Goal: Navigation & Orientation: Find specific page/section

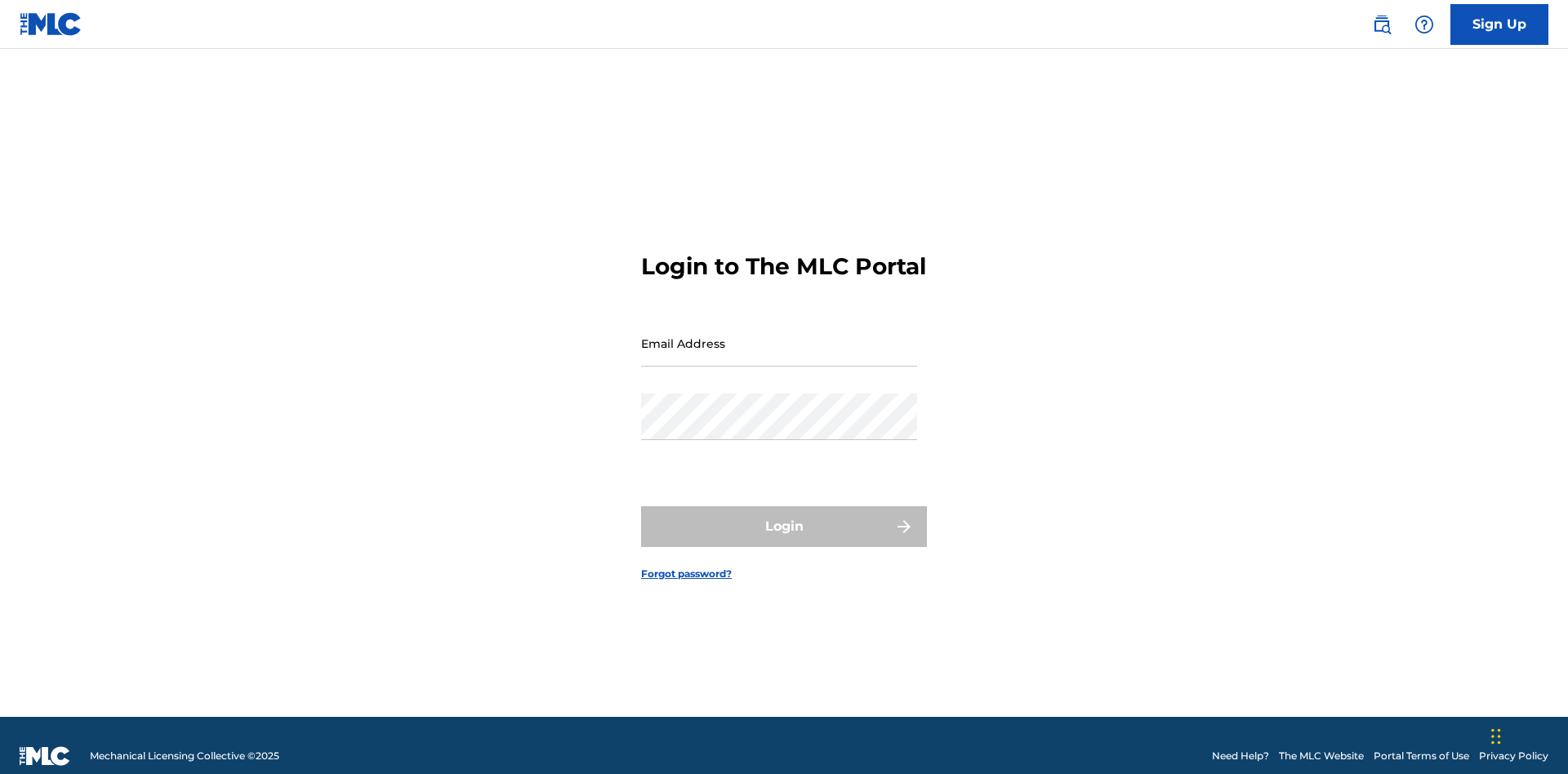
scroll to position [21, 0]
click at [779, 336] on input "Email Address" at bounding box center [779, 343] width 276 height 47
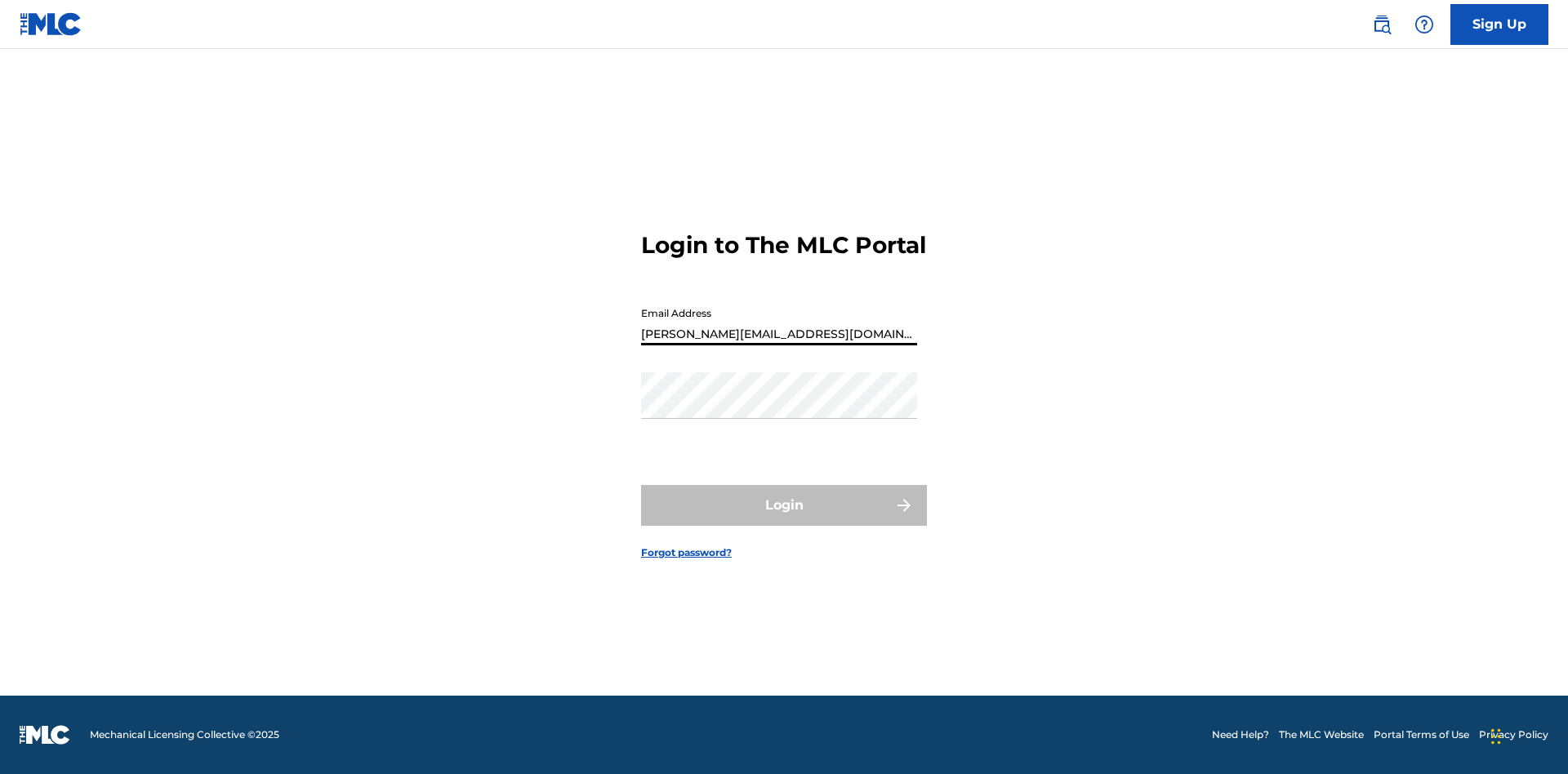
type input "[PERSON_NAME][EMAIL_ADDRESS][DOMAIN_NAME]"
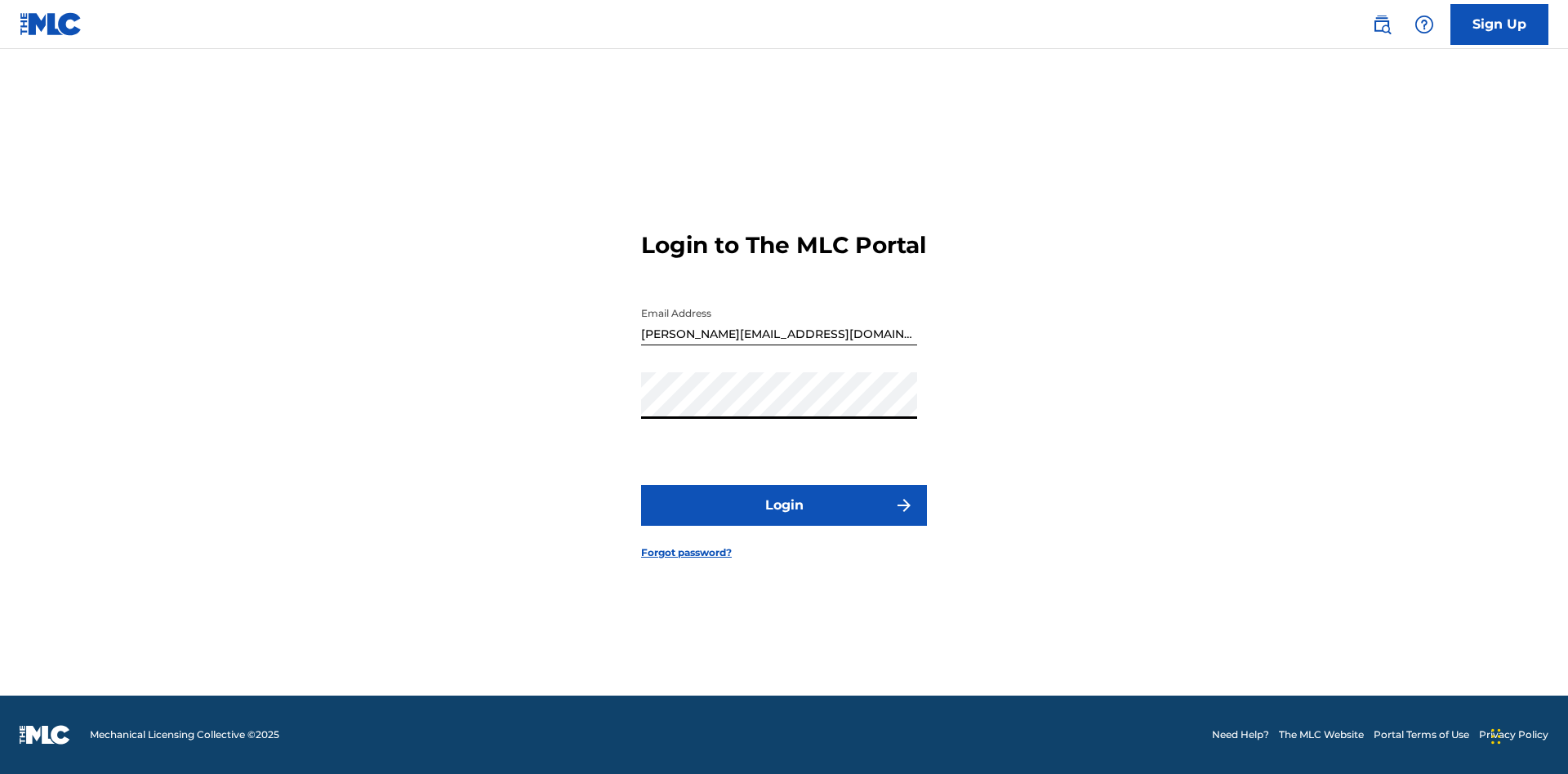
click at [784, 519] on button "Login" at bounding box center [784, 506] width 286 height 40
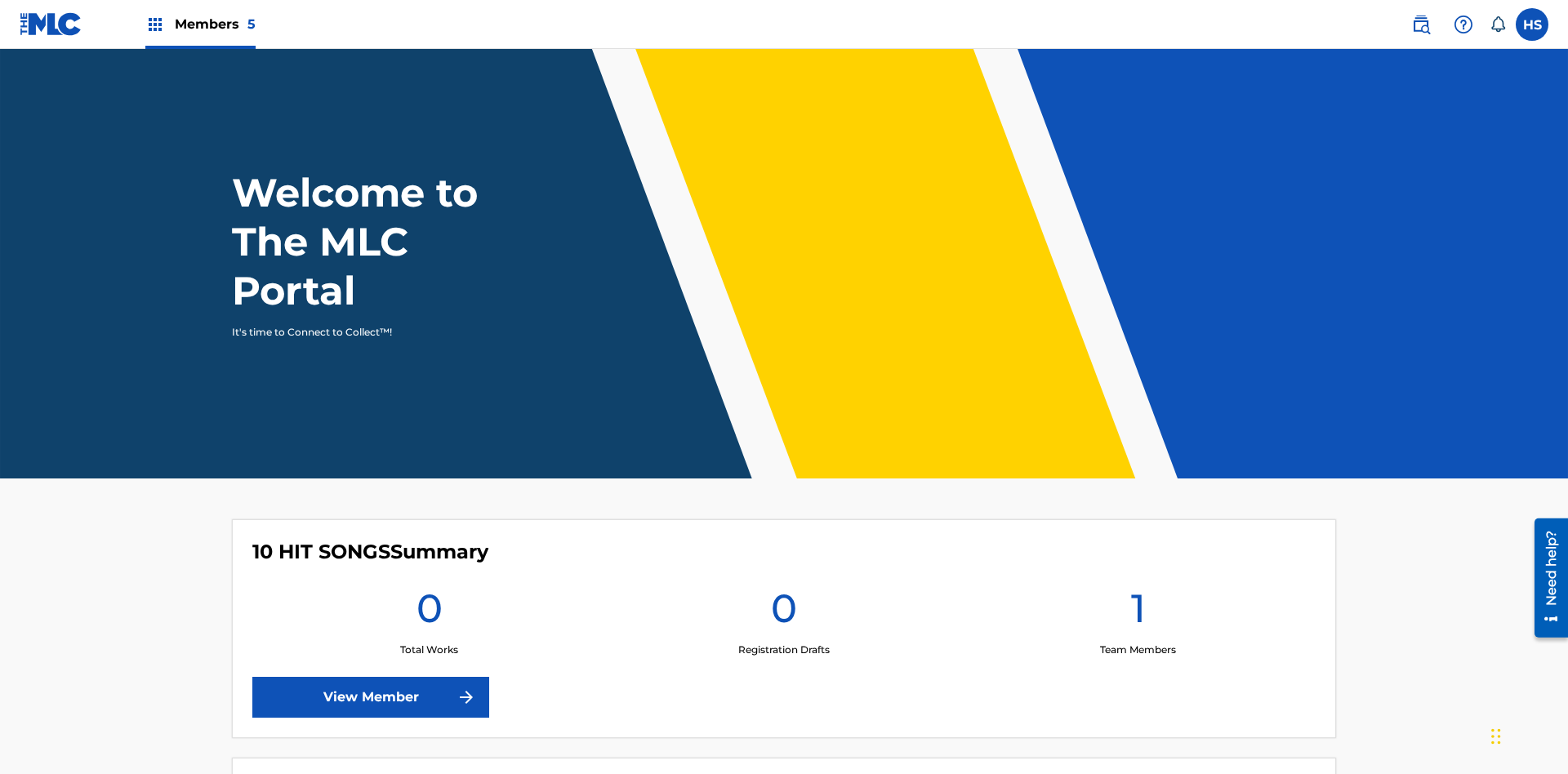
click at [199, 24] on span "Members 5" at bounding box center [215, 24] width 81 height 18
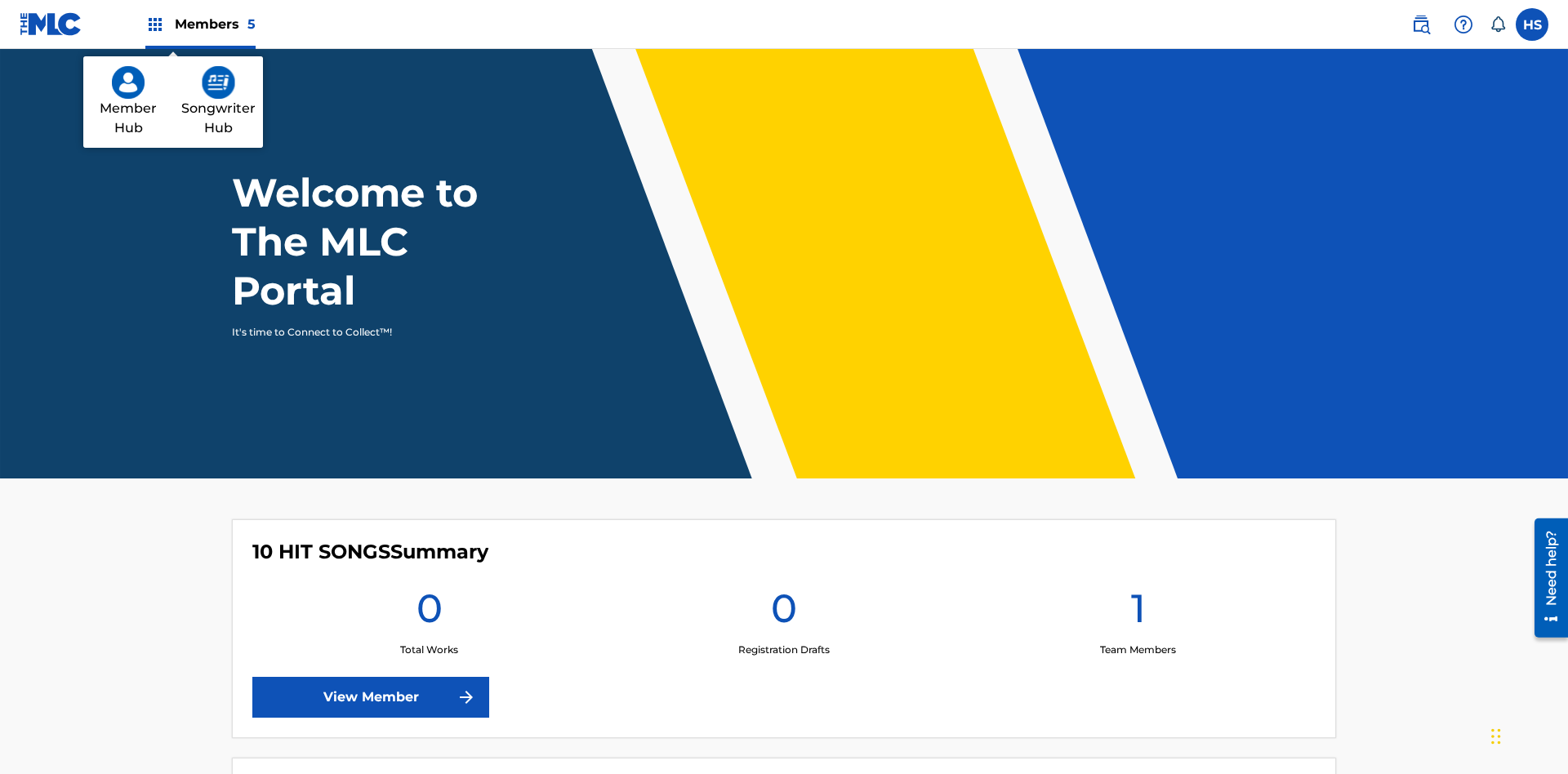
click at [218, 83] on img at bounding box center [219, 83] width 33 height 33
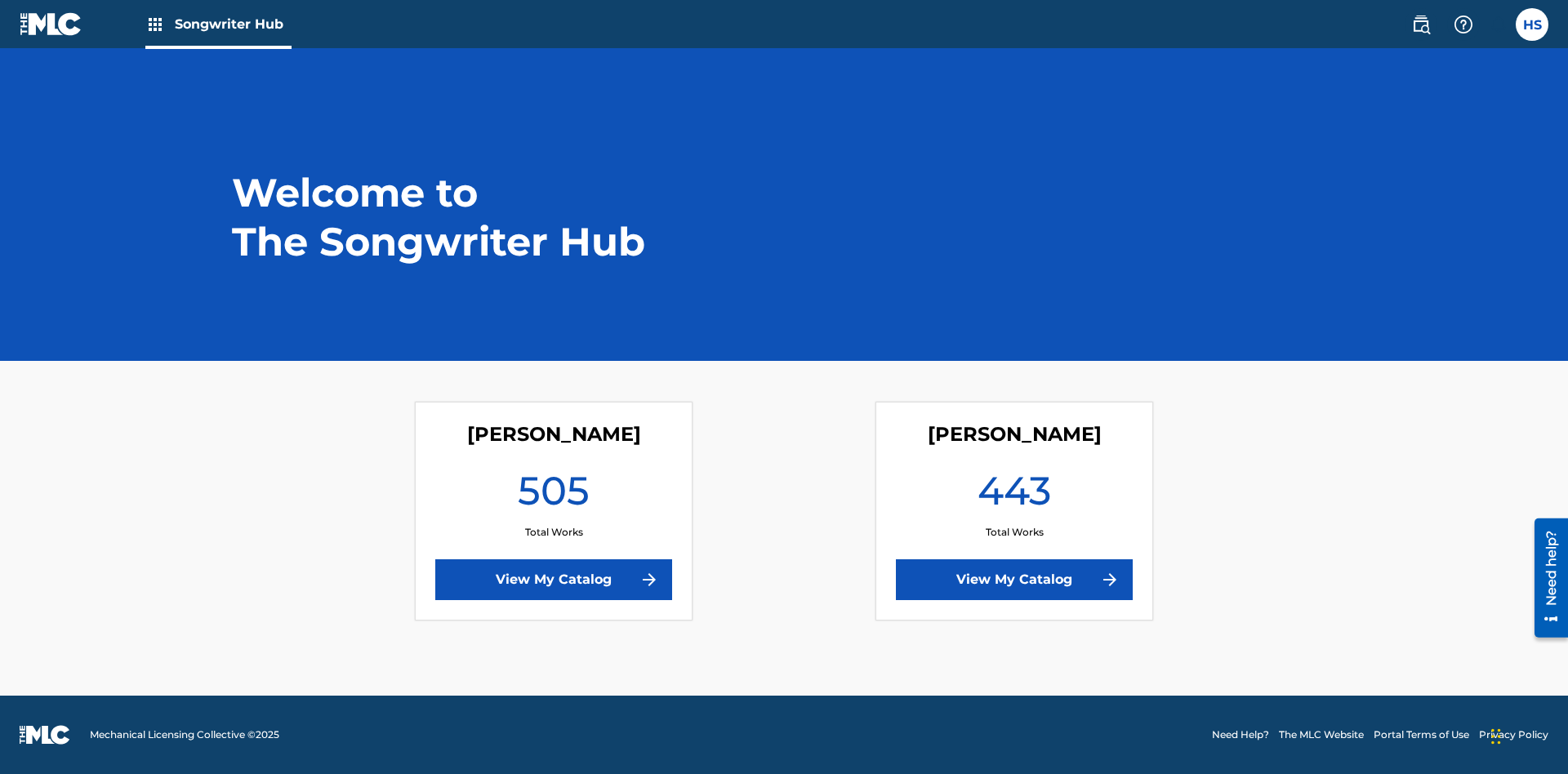
click at [554, 580] on link "View My Catalog" at bounding box center [554, 580] width 237 height 40
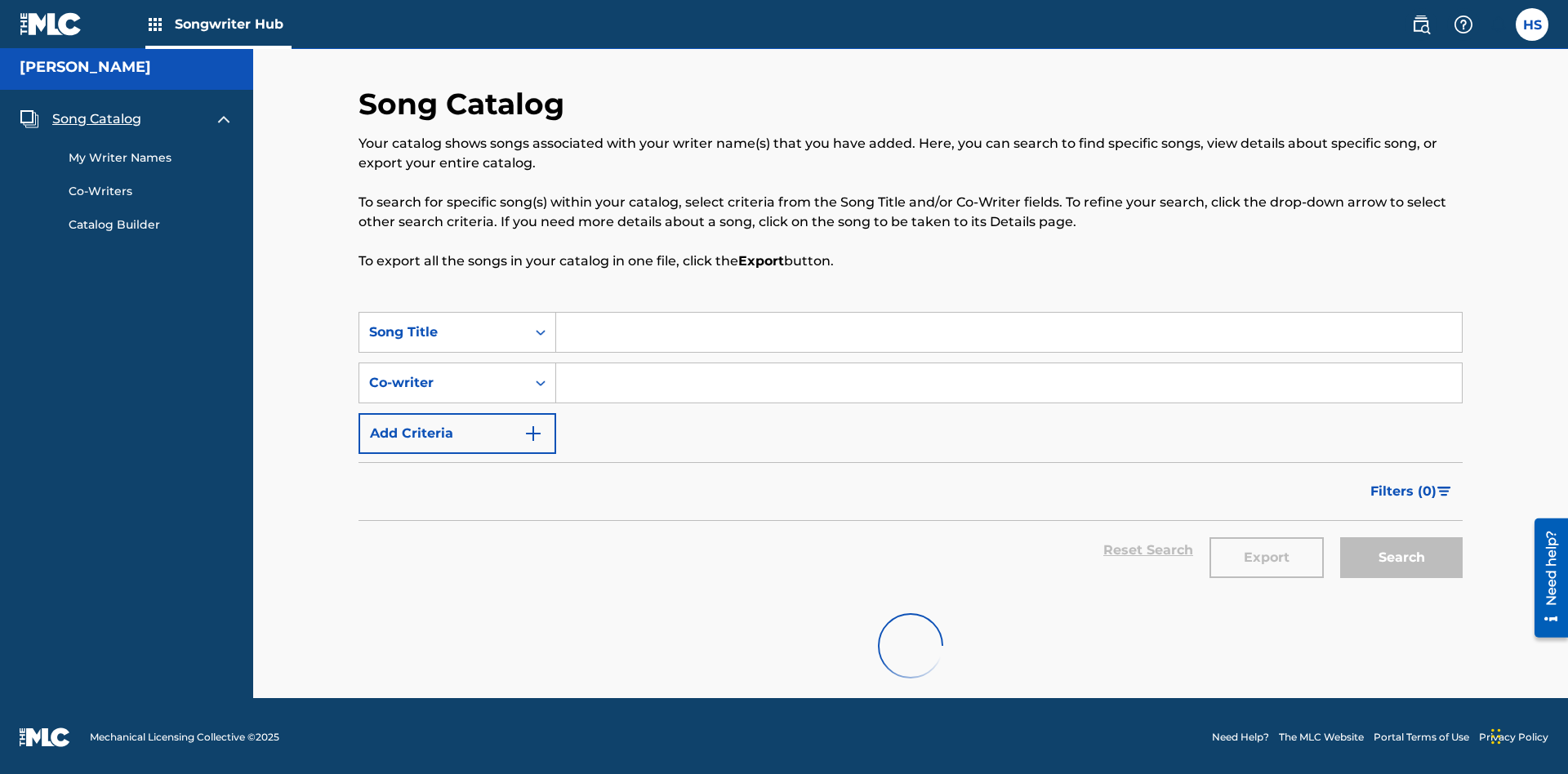
click at [97, 117] on span "Song Catalog" at bounding box center [97, 119] width 89 height 19
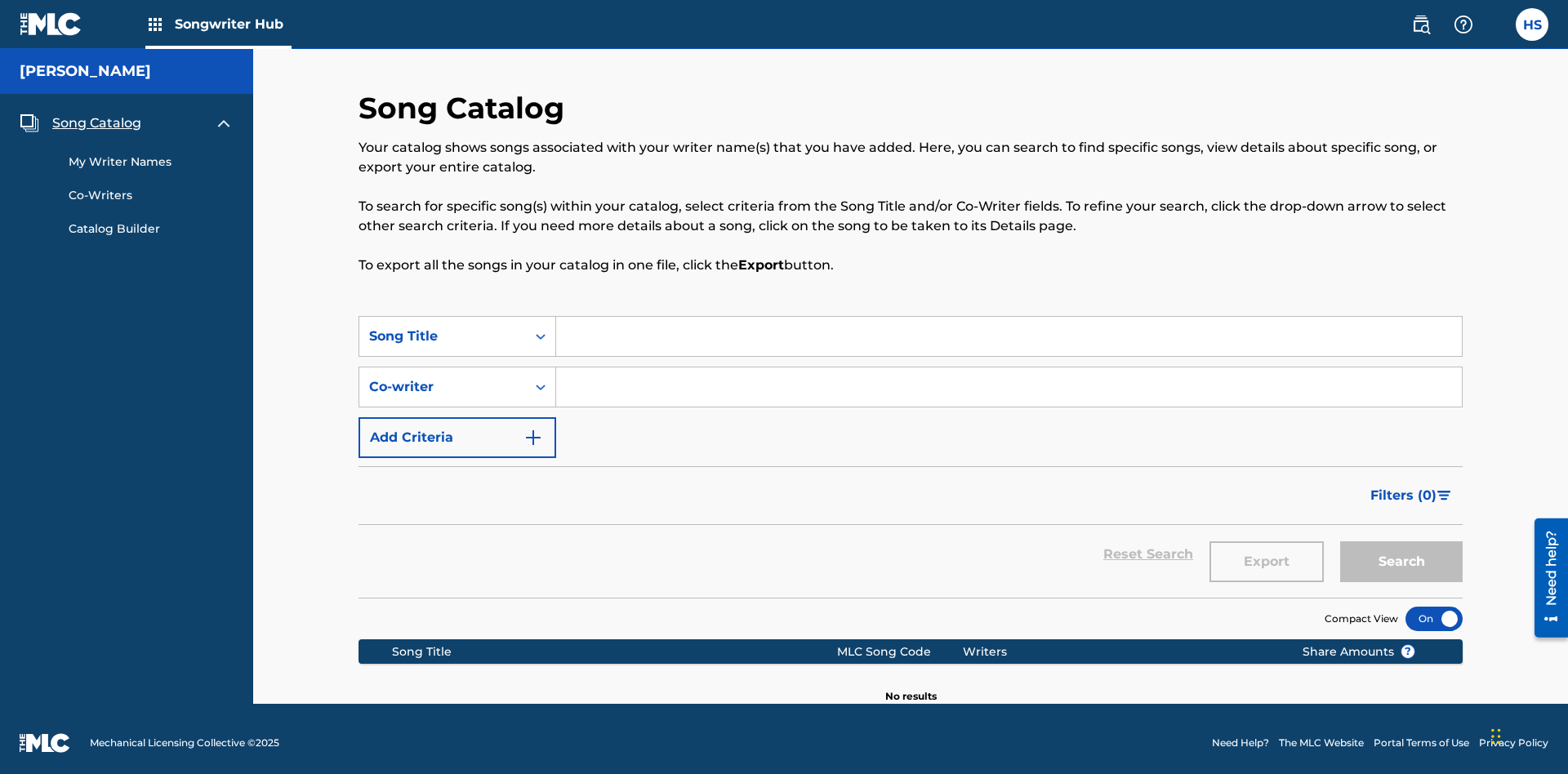
click at [151, 154] on link "My Writer Names" at bounding box center [152, 162] width 165 height 17
